Goal: Task Accomplishment & Management: Manage account settings

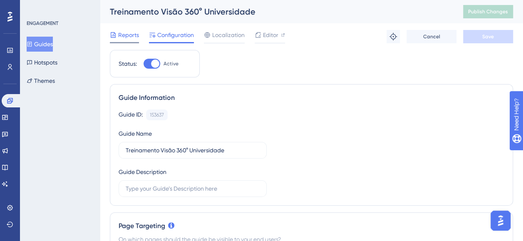
click at [128, 34] on span "Reports" at bounding box center [128, 35] width 21 height 10
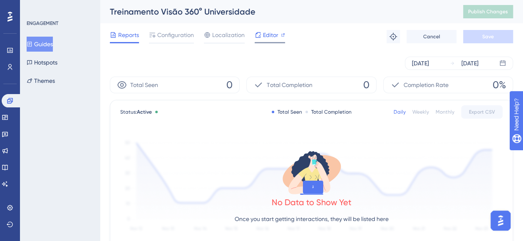
click at [272, 36] on span "Editor" at bounding box center [270, 35] width 15 height 10
click at [170, 36] on span "Configuration" at bounding box center [175, 35] width 37 height 10
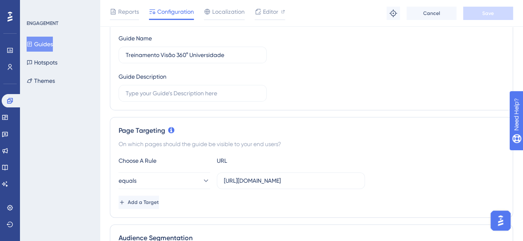
scroll to position [125, 0]
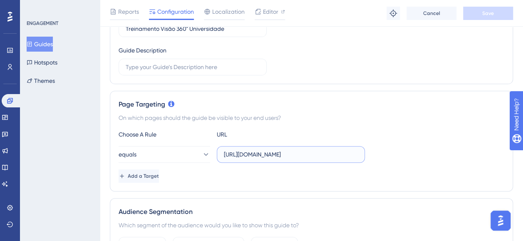
click at [261, 156] on input "https://www.cockpit.com.br/" at bounding box center [291, 154] width 134 height 9
drag, startPoint x: 307, startPoint y: 156, endPoint x: 60, endPoint y: 152, distance: 247.0
paste input "https://www.cockpit.com.br/"
type input "https://www.cockpit.com.br/"
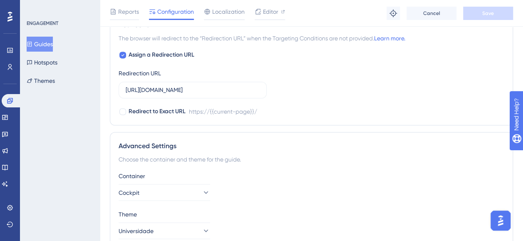
scroll to position [665, 0]
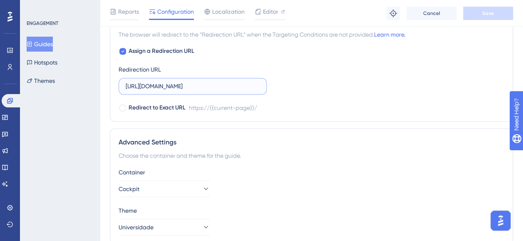
click at [210, 86] on input "https://www.cockpit.com.br/" at bounding box center [193, 85] width 134 height 9
drag, startPoint x: 209, startPoint y: 82, endPoint x: 93, endPoint y: 86, distance: 116.5
paste input "https://www.cockpit.com.br/"
type input "https://www.cockpit.com.br/"
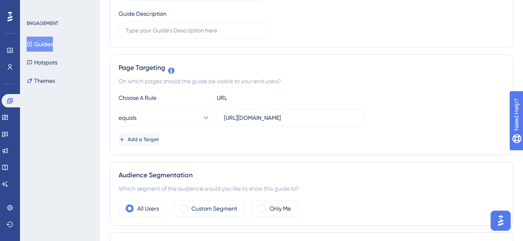
scroll to position [0, 0]
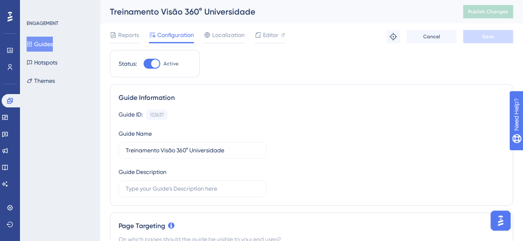
click at [270, 33] on span "Editor" at bounding box center [270, 35] width 15 height 10
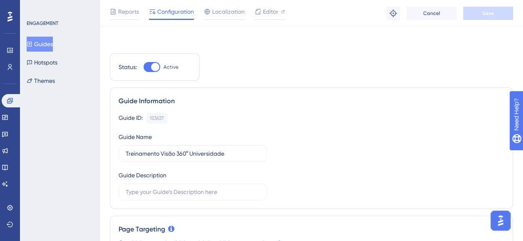
scroll to position [125, 0]
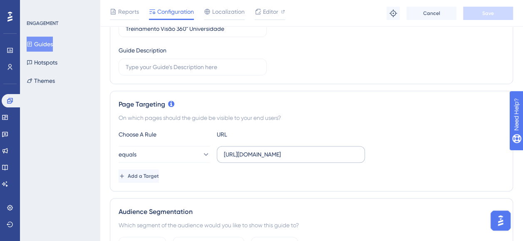
click at [323, 148] on label "https://www.cockpit.com.br/" at bounding box center [291, 154] width 148 height 17
click at [323, 150] on input "https://www.cockpit.com.br/" at bounding box center [291, 154] width 134 height 9
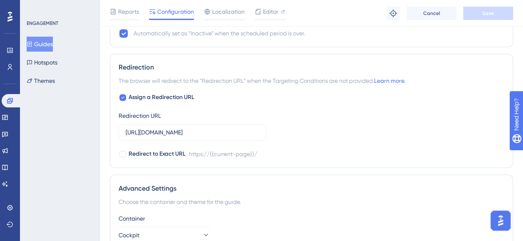
scroll to position [615, 0]
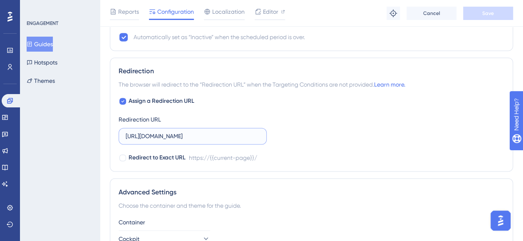
click at [217, 133] on input "https://www.cockpit.com.br/" at bounding box center [193, 135] width 134 height 9
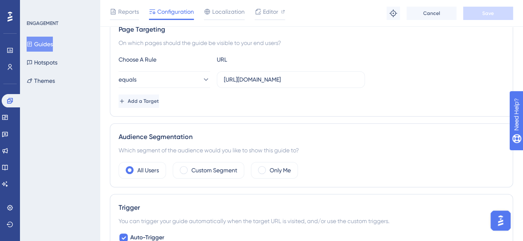
scroll to position [33, 0]
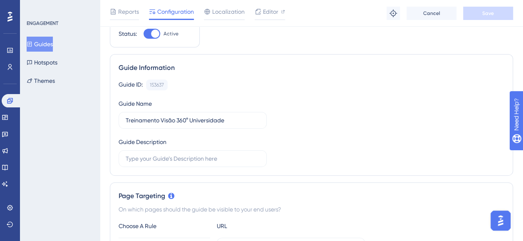
click at [150, 35] on div at bounding box center [151, 34] width 17 height 10
click at [143, 34] on input "Active" at bounding box center [143, 34] width 0 height 0
click at [150, 35] on div at bounding box center [148, 34] width 8 height 8
click at [143, 34] on input "Inactive" at bounding box center [143, 34] width 0 height 0
click at [150, 35] on div at bounding box center [151, 34] width 17 height 10
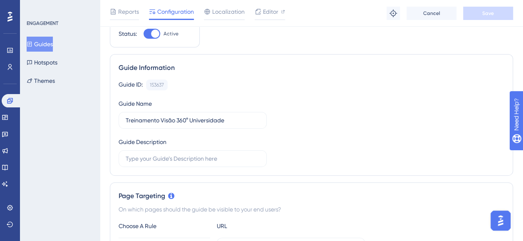
click at [143, 34] on input "Active" at bounding box center [143, 34] width 0 height 0
click at [493, 15] on button "Save" at bounding box center [488, 13] width 50 height 13
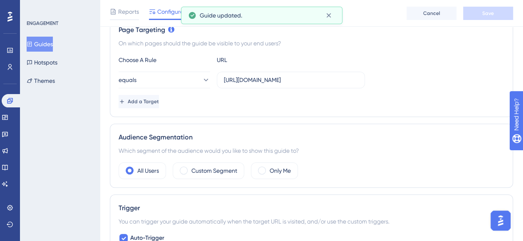
scroll to position [0, 0]
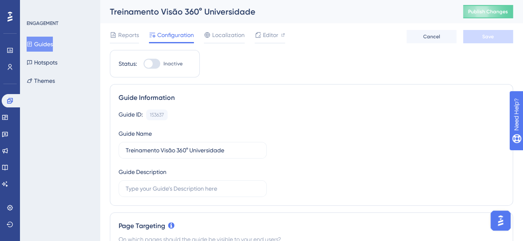
click at [150, 70] on div "Status: Inactive" at bounding box center [155, 63] width 90 height 27
click at [150, 68] on div "Status: Inactive" at bounding box center [155, 63] width 90 height 27
click at [148, 64] on div at bounding box center [148, 63] width 8 height 8
click at [143, 64] on input "Inactive" at bounding box center [143, 64] width 0 height 0
checkbox input "true"
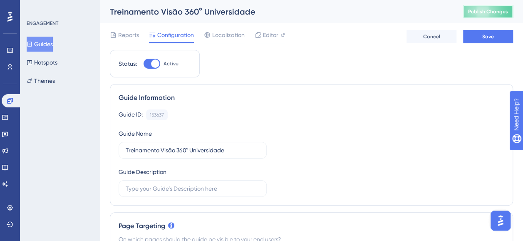
click at [498, 10] on span "Publish Changes" at bounding box center [488, 11] width 40 height 7
click at [50, 46] on button "Guides" at bounding box center [40, 44] width 26 height 15
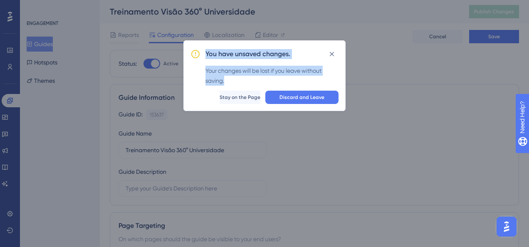
drag, startPoint x: 214, startPoint y: 59, endPoint x: 333, endPoint y: 78, distance: 119.9
click at [333, 78] on div "You have unsaved changes. Your changes will be lost if you leave without saving…" at bounding box center [264, 75] width 162 height 71
copy div "You have unsaved changes. Your changes will be lost if you leave without saving."
click at [234, 98] on span "Stay on the Page" at bounding box center [240, 97] width 41 height 7
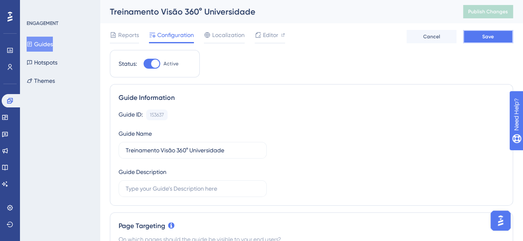
click at [491, 37] on span "Save" at bounding box center [488, 36] width 12 height 7
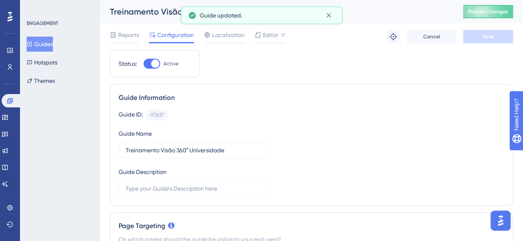
click at [384, 125] on div "Guide ID: 153637 Copy Guide Name Treinamento Visão 360° Universidade Guide Desc…" at bounding box center [311, 152] width 385 height 87
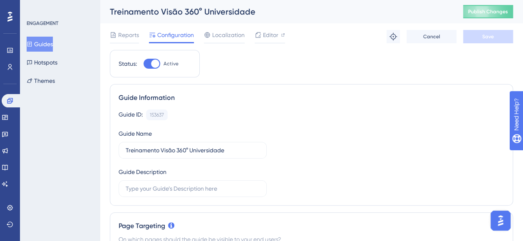
click at [340, 44] on div "Reports Configuration Localization Editor Troubleshoot Cancel Save" at bounding box center [311, 36] width 403 height 27
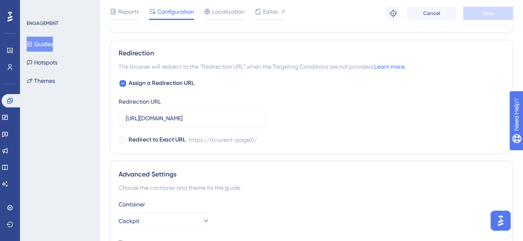
scroll to position [615, 0]
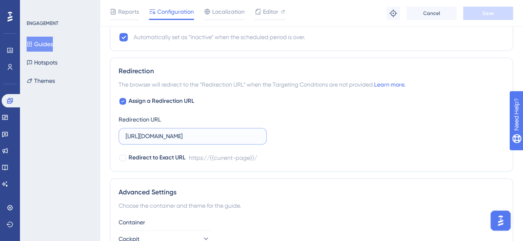
click at [215, 133] on input "https://www.cockpit.com.br/" at bounding box center [193, 135] width 134 height 9
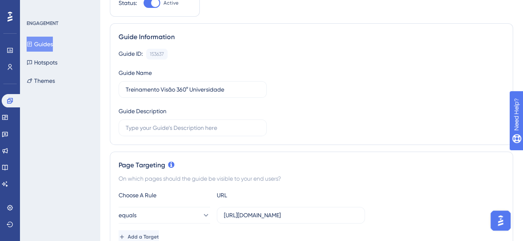
scroll to position [0, 0]
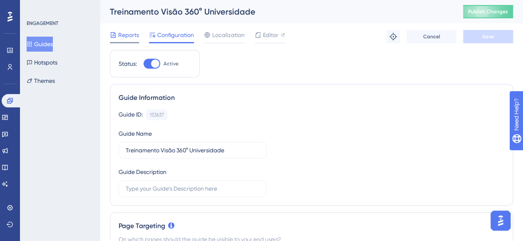
click at [125, 34] on span "Reports" at bounding box center [128, 35] width 21 height 10
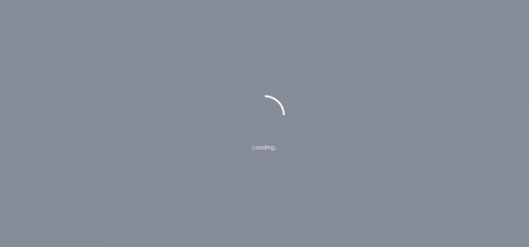
click at [180, 36] on div "Loading…" at bounding box center [264, 123] width 529 height 247
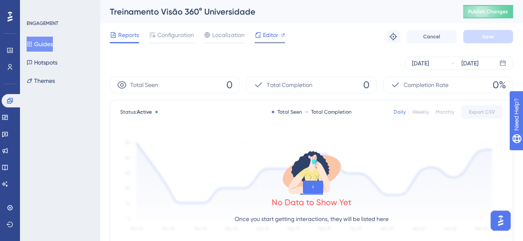
click at [270, 31] on span "Editor" at bounding box center [270, 35] width 15 height 10
